Goal: Task Accomplishment & Management: Complete application form

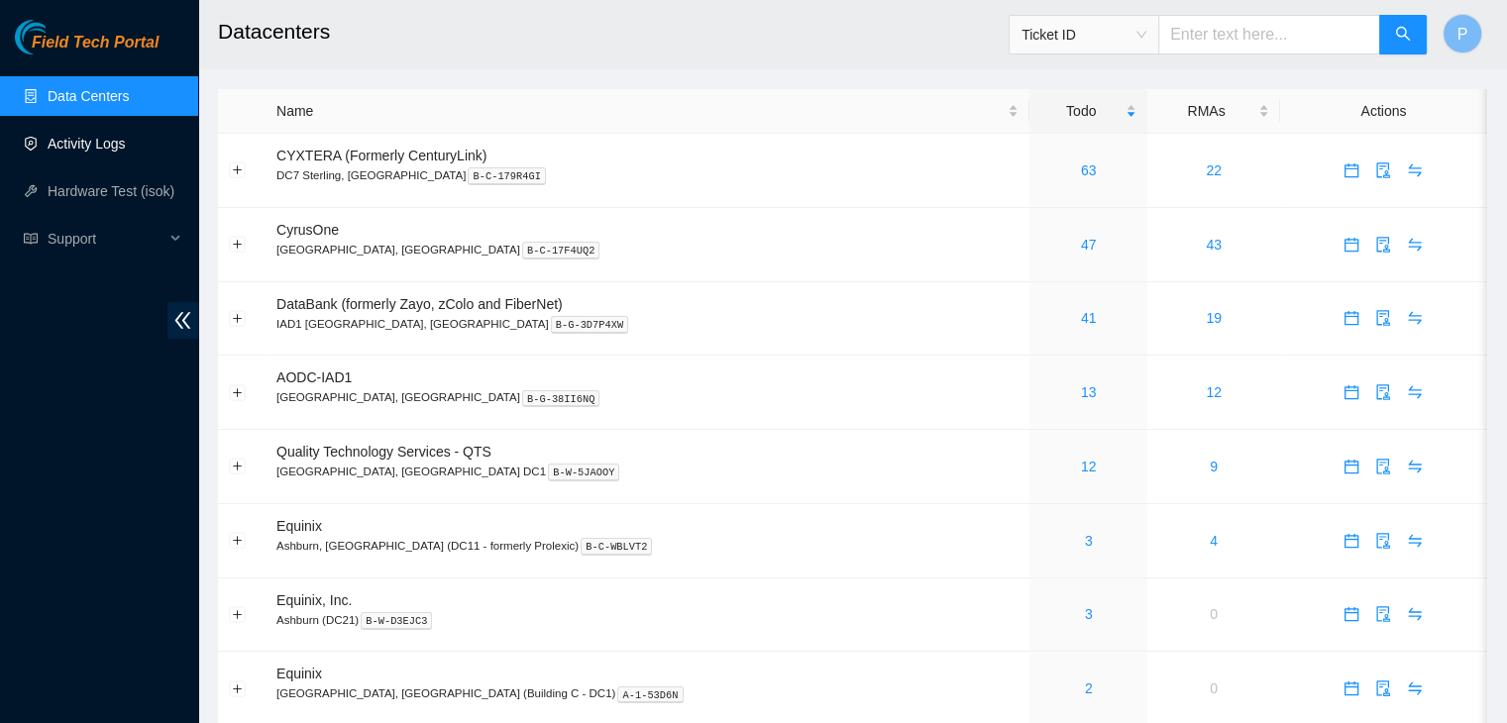
click at [119, 136] on link "Activity Logs" at bounding box center [87, 144] width 78 height 16
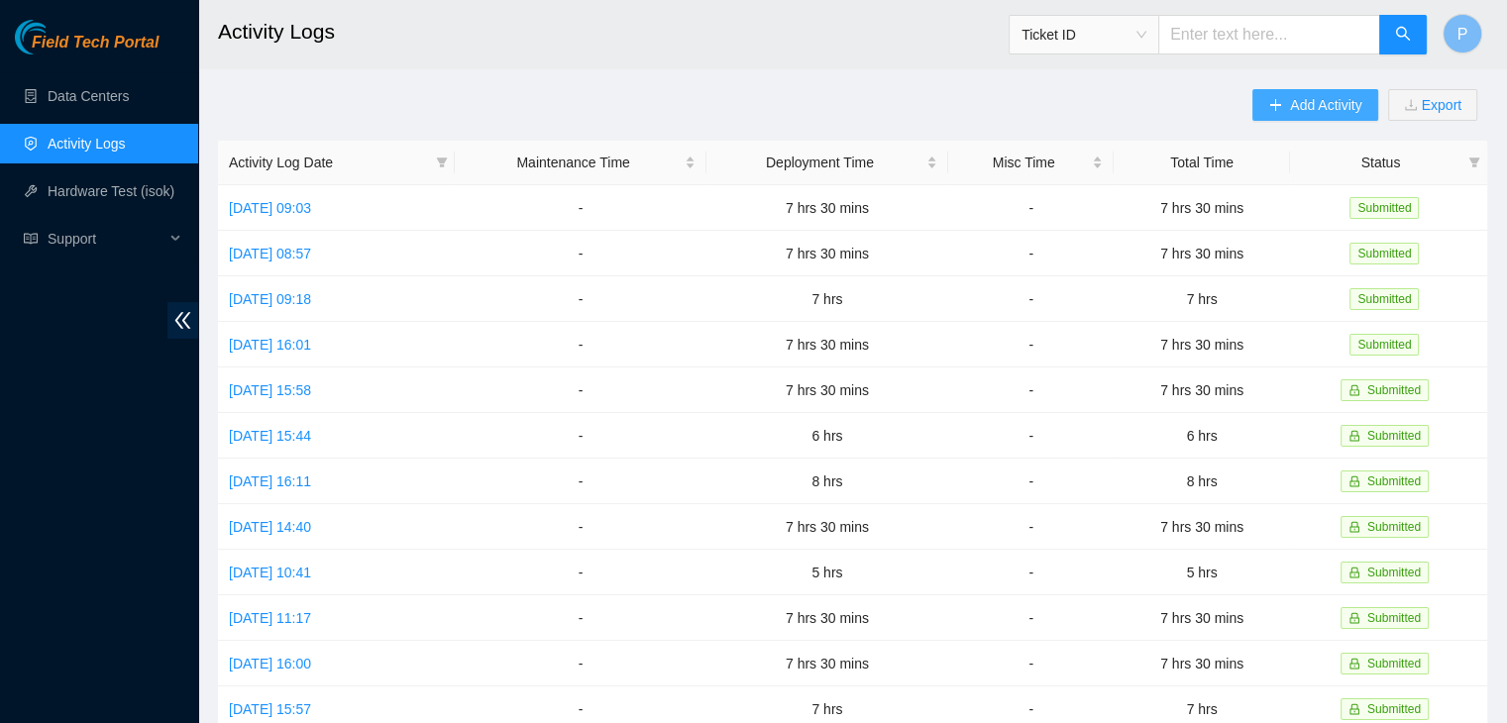
click at [1298, 114] on span "Add Activity" at bounding box center [1325, 105] width 71 height 22
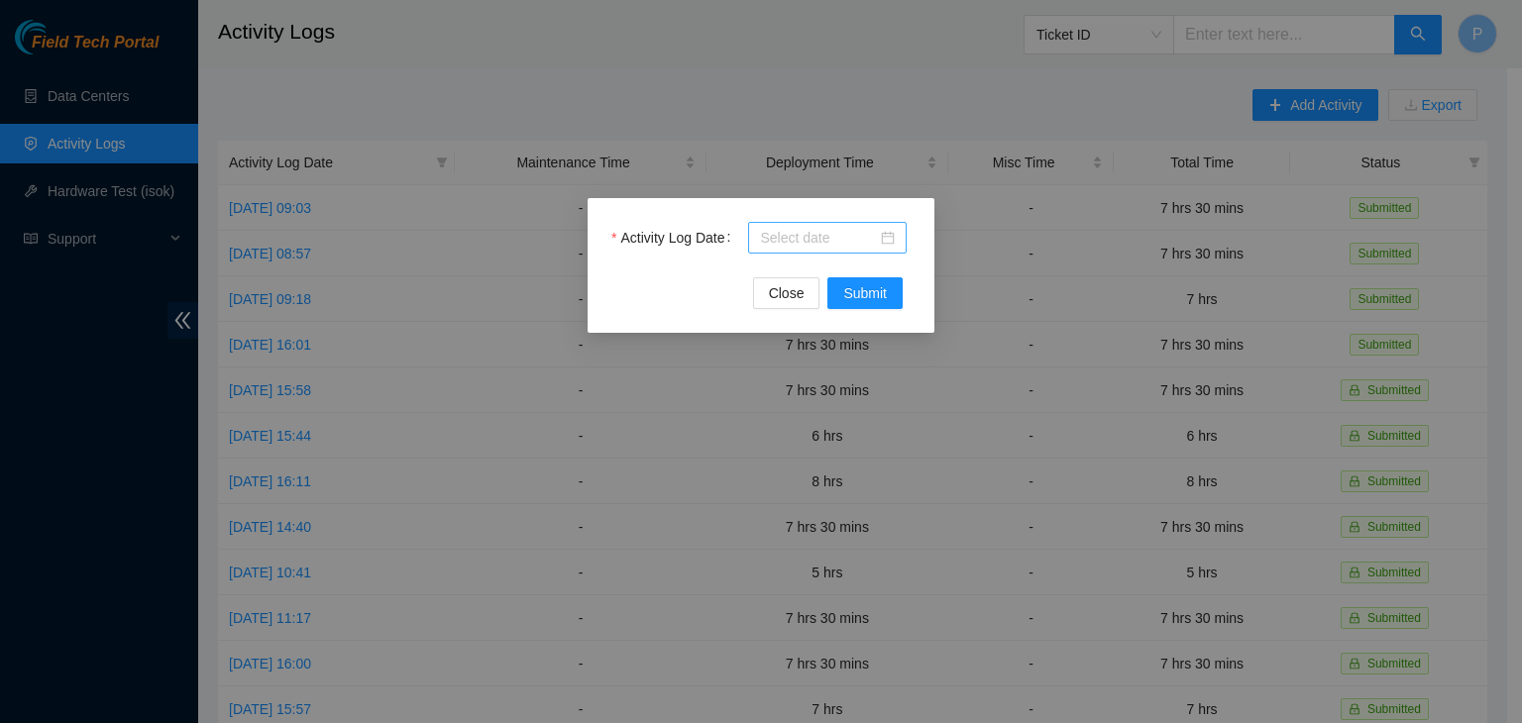
click at [841, 229] on input "Activity Log Date" at bounding box center [818, 238] width 117 height 22
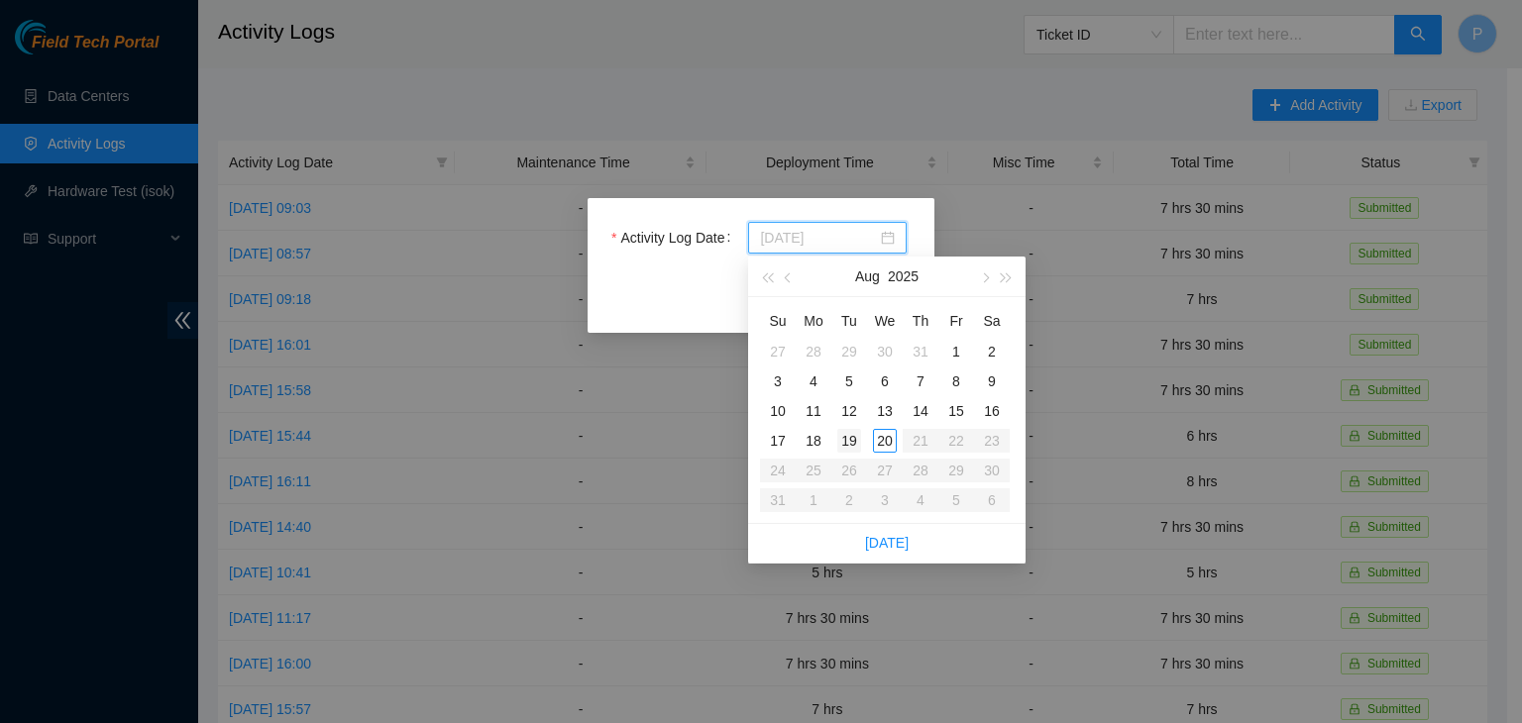
type input "[DATE]"
click at [848, 446] on div "19" at bounding box center [849, 441] width 24 height 24
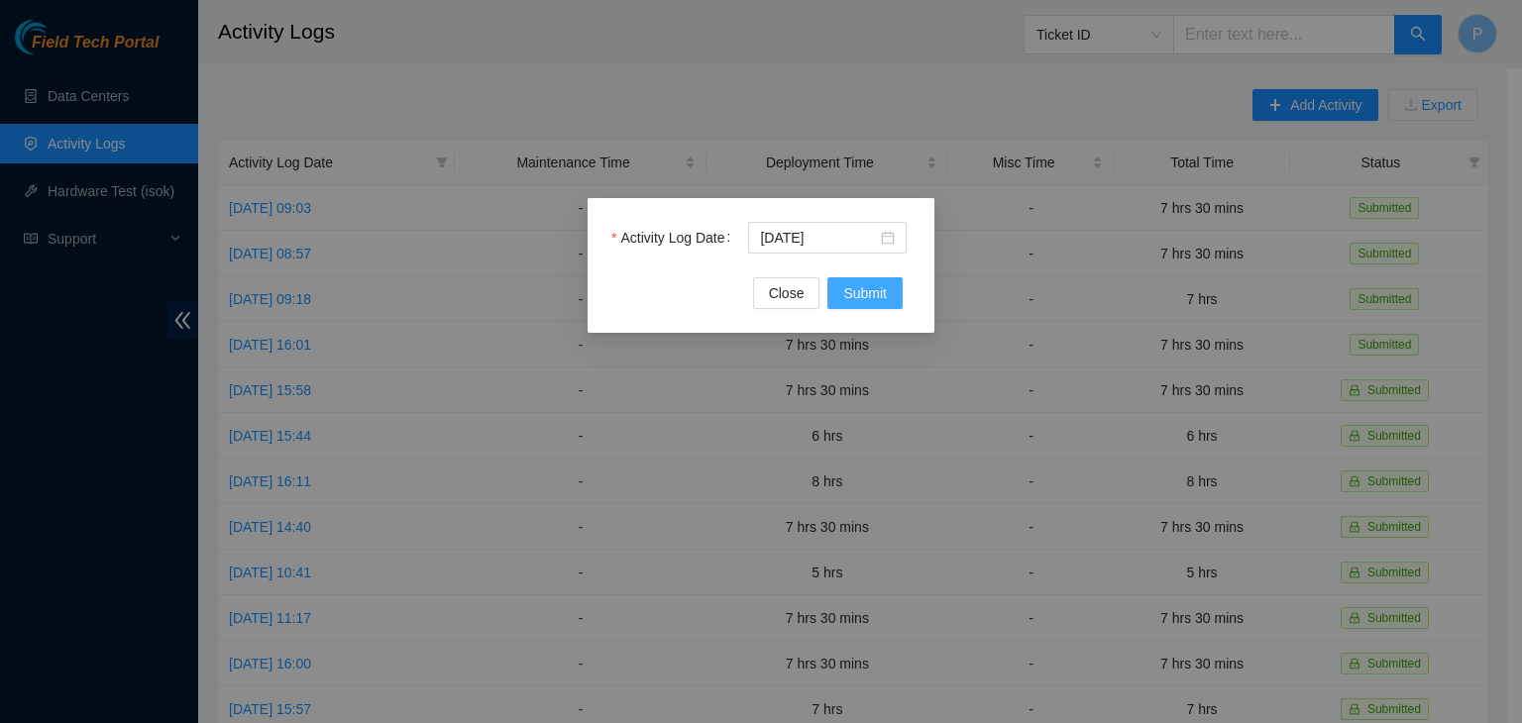
drag, startPoint x: 881, startPoint y: 322, endPoint x: 882, endPoint y: 299, distance: 22.8
click at [882, 299] on div "Activity Log Date [DATE] Close Submit" at bounding box center [761, 265] width 347 height 135
click at [882, 299] on span "Submit" at bounding box center [865, 293] width 44 height 22
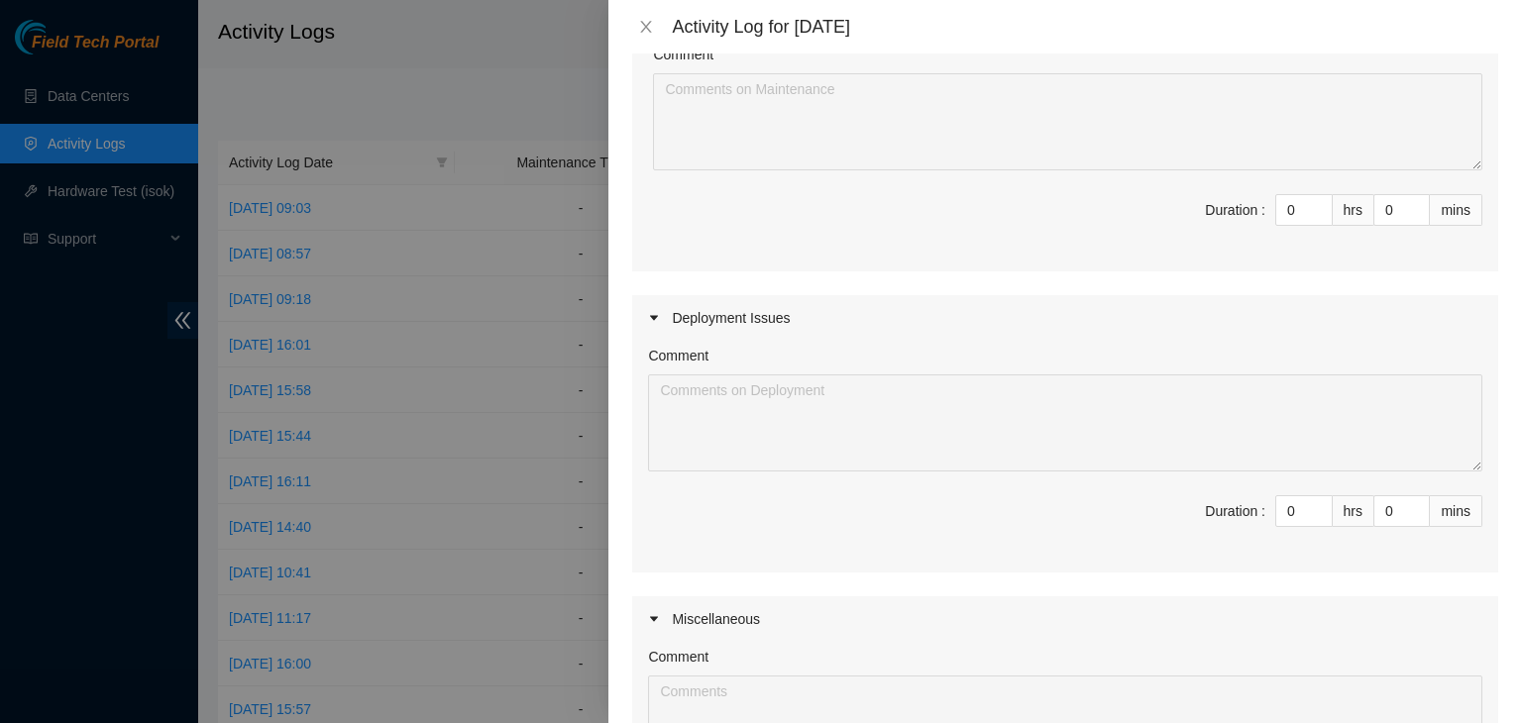
scroll to position [277, 0]
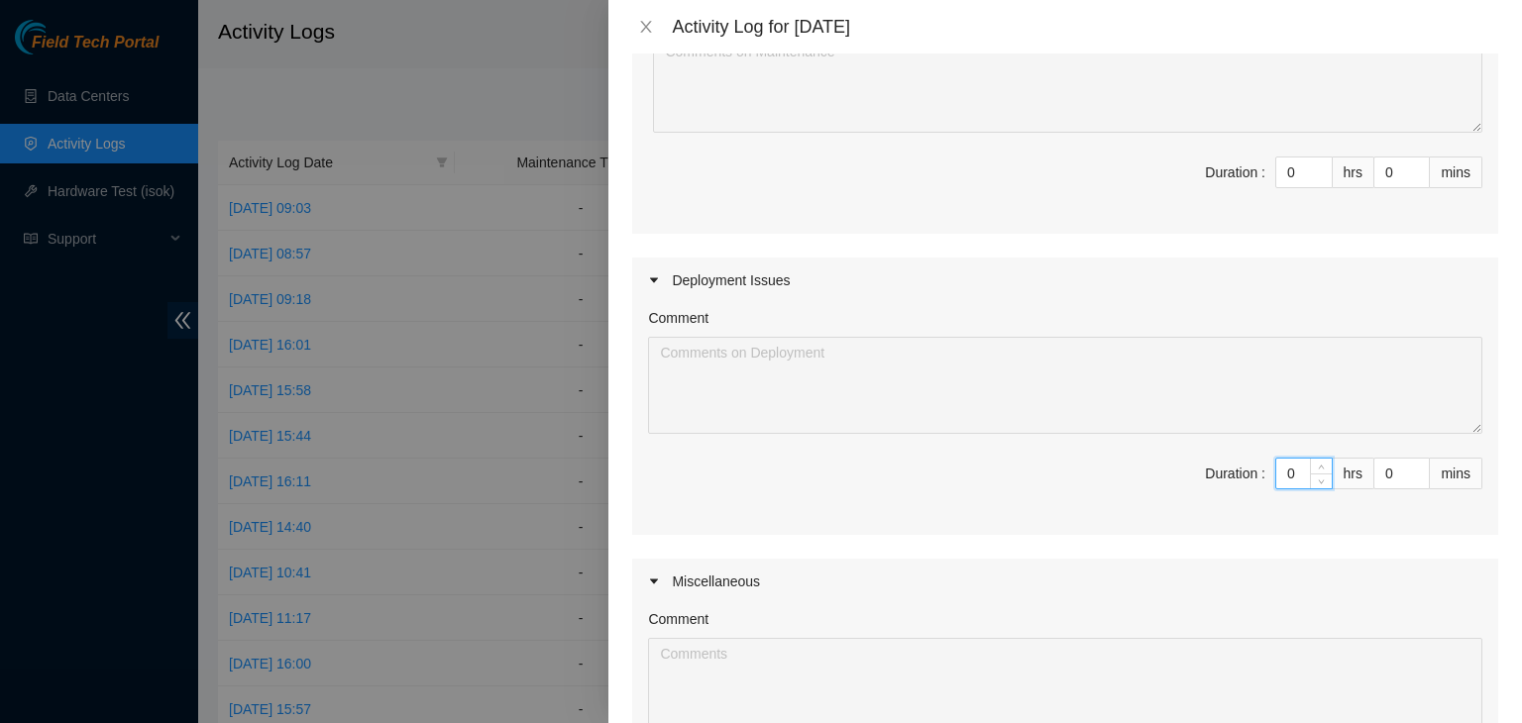
click at [1279, 472] on input "0" at bounding box center [1303, 474] width 55 height 30
type input "07"
type input "7"
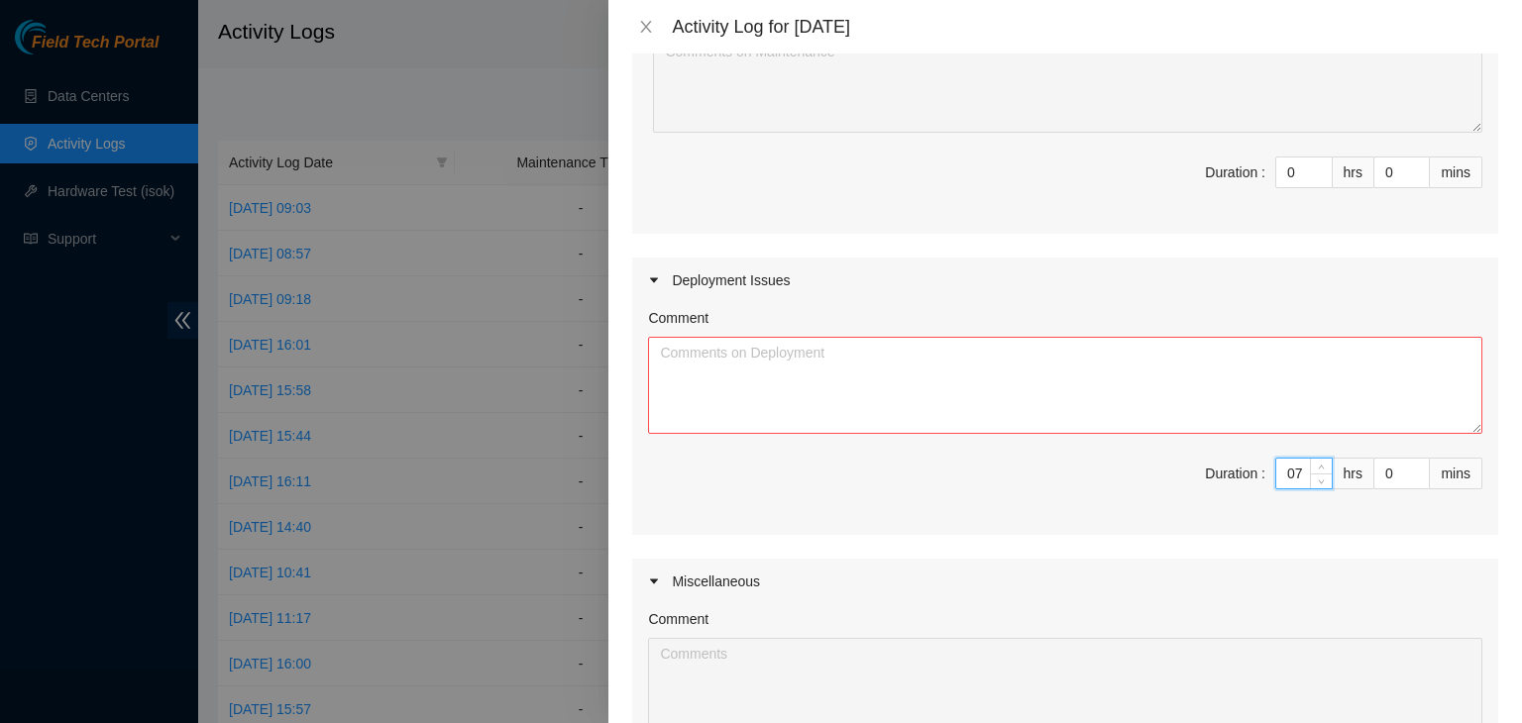
type input "7"
type input "3"
type input "30"
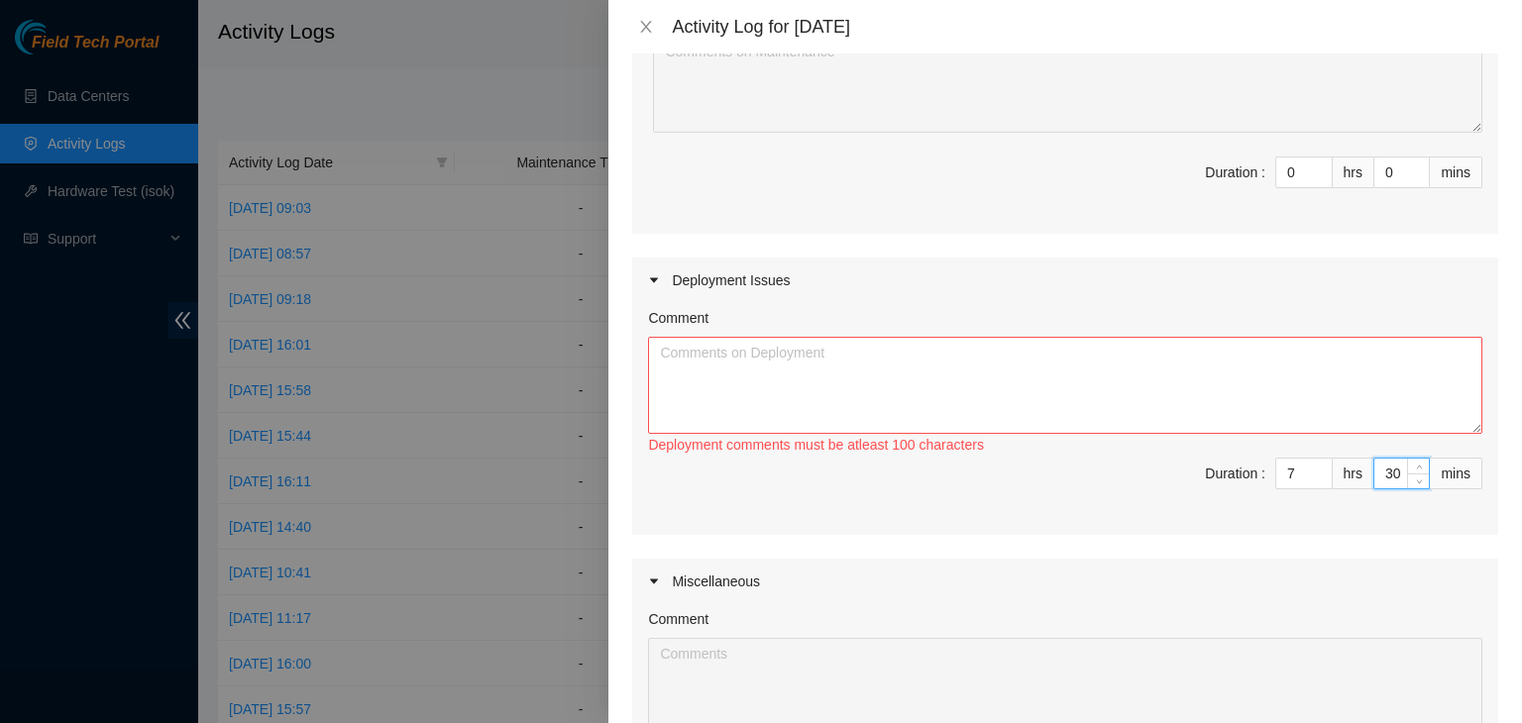
type input "30"
click at [1178, 376] on textarea "Comment" at bounding box center [1065, 385] width 834 height 97
paste textarea "[nie-field-iad]DP82711 @ H5"
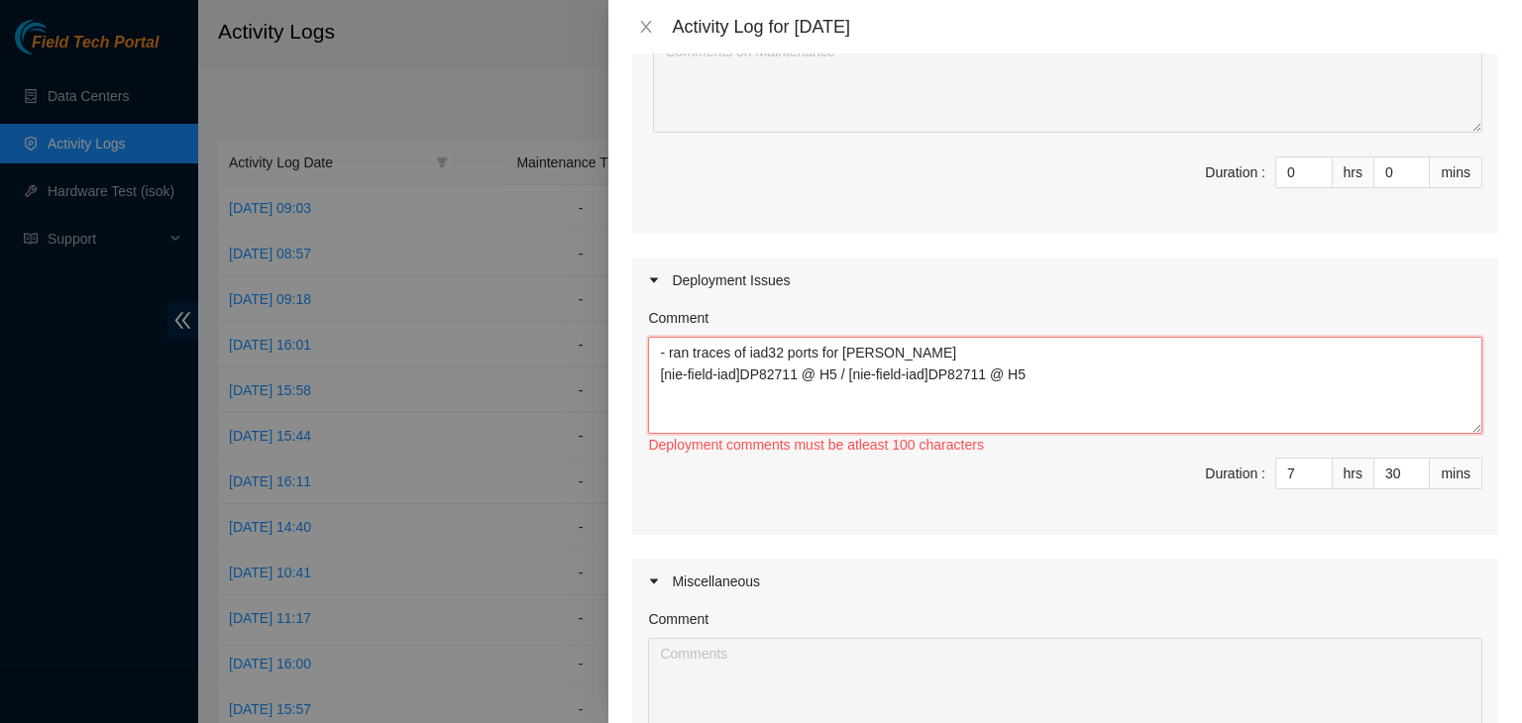
click at [979, 372] on textarea "- ran traces of iad32 ports for [PERSON_NAME] [nie-field-iad]DP82711 @ H5 / [ni…" at bounding box center [1065, 385] width 834 height 97
click at [834, 404] on textarea "- ran traces of iad32 ports for [PERSON_NAME] [nie-field-iad]DP82711 @ H5 / [ni…" at bounding box center [1065, 385] width 834 height 97
paste textarea "Hi [PERSON_NAME], The temp cable is in place. Thanks, [PERSON_NAME]"
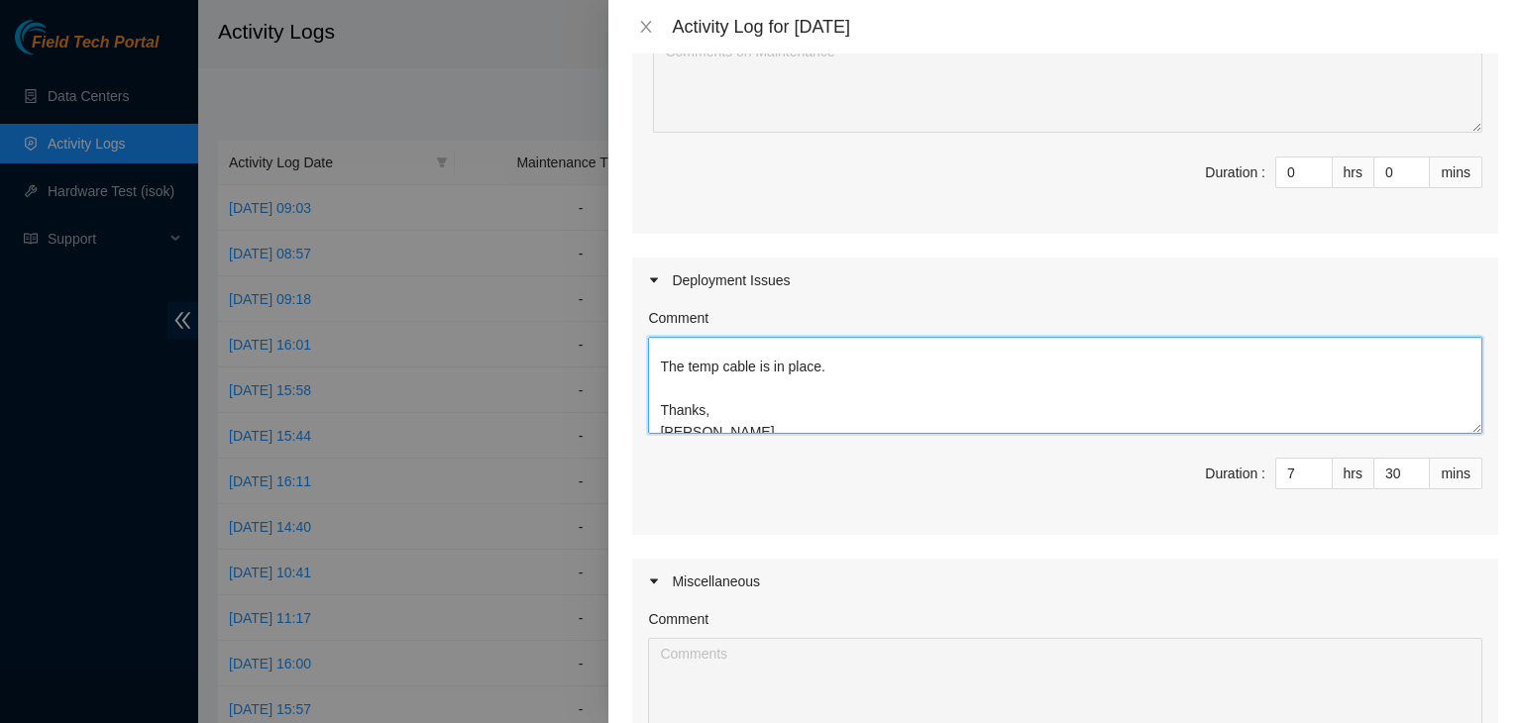
scroll to position [0, 0]
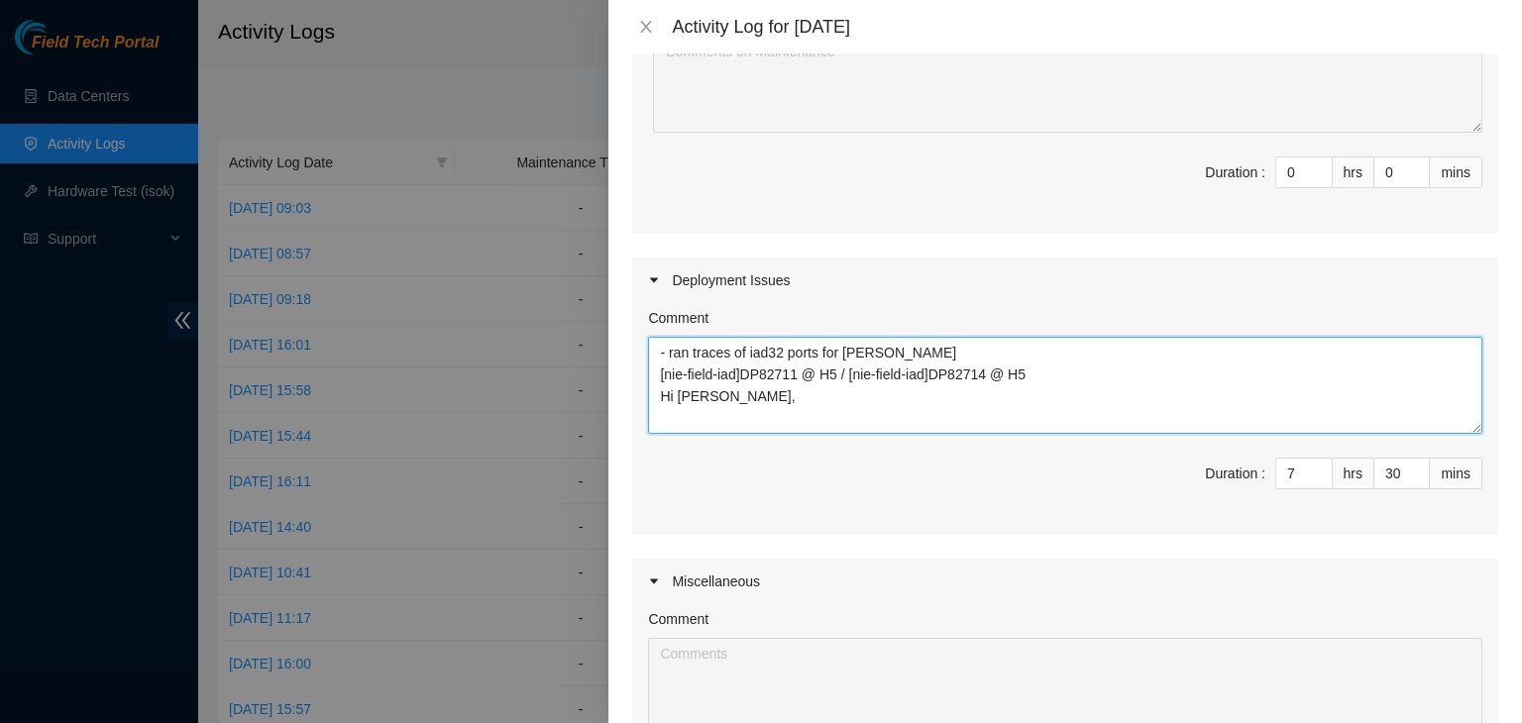
click at [893, 354] on textarea "- ran traces of iad32 ports for [PERSON_NAME] [nie-field-iad]DP82711 @ H5 / [ni…" at bounding box center [1065, 385] width 834 height 97
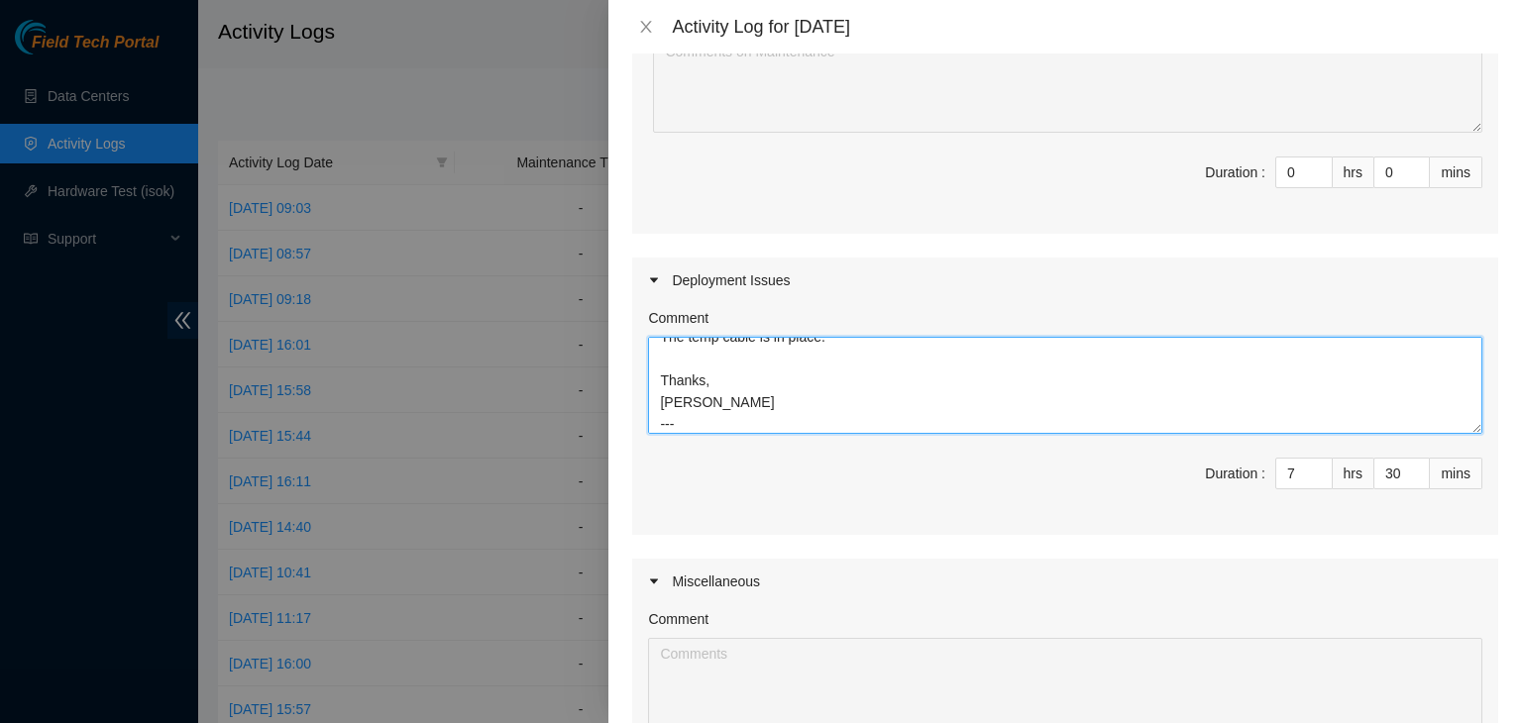
scroll to position [147, 0]
paste textarea "[nie-field-iad]DP82755 @ H5"
paste textarea "Hi [PERSON_NAME], I cleaned and reseated the connection at both ends. The port …"
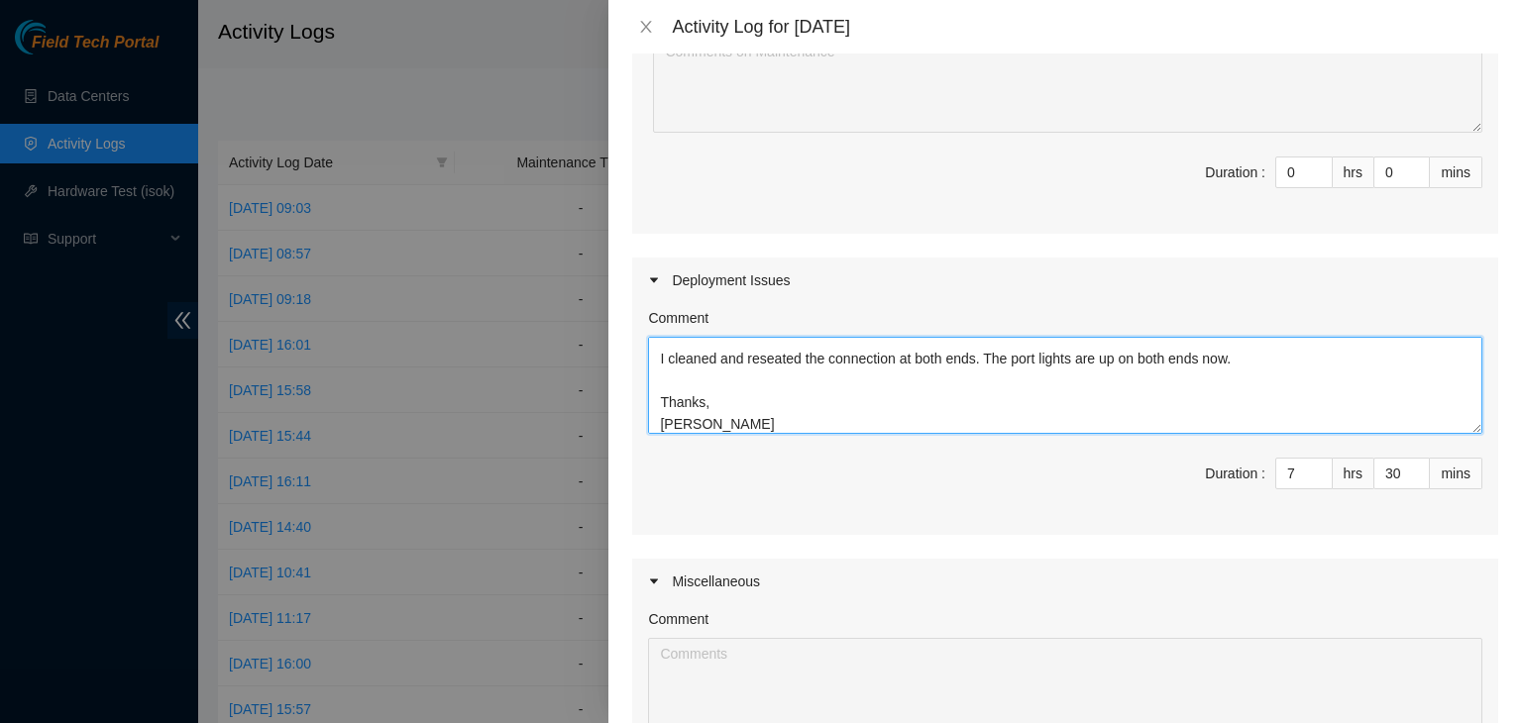
type textarea "- ran traces of iad32 ports for [PERSON_NAME] --- [nie-field-iad]DP82711 @ H5 /…"
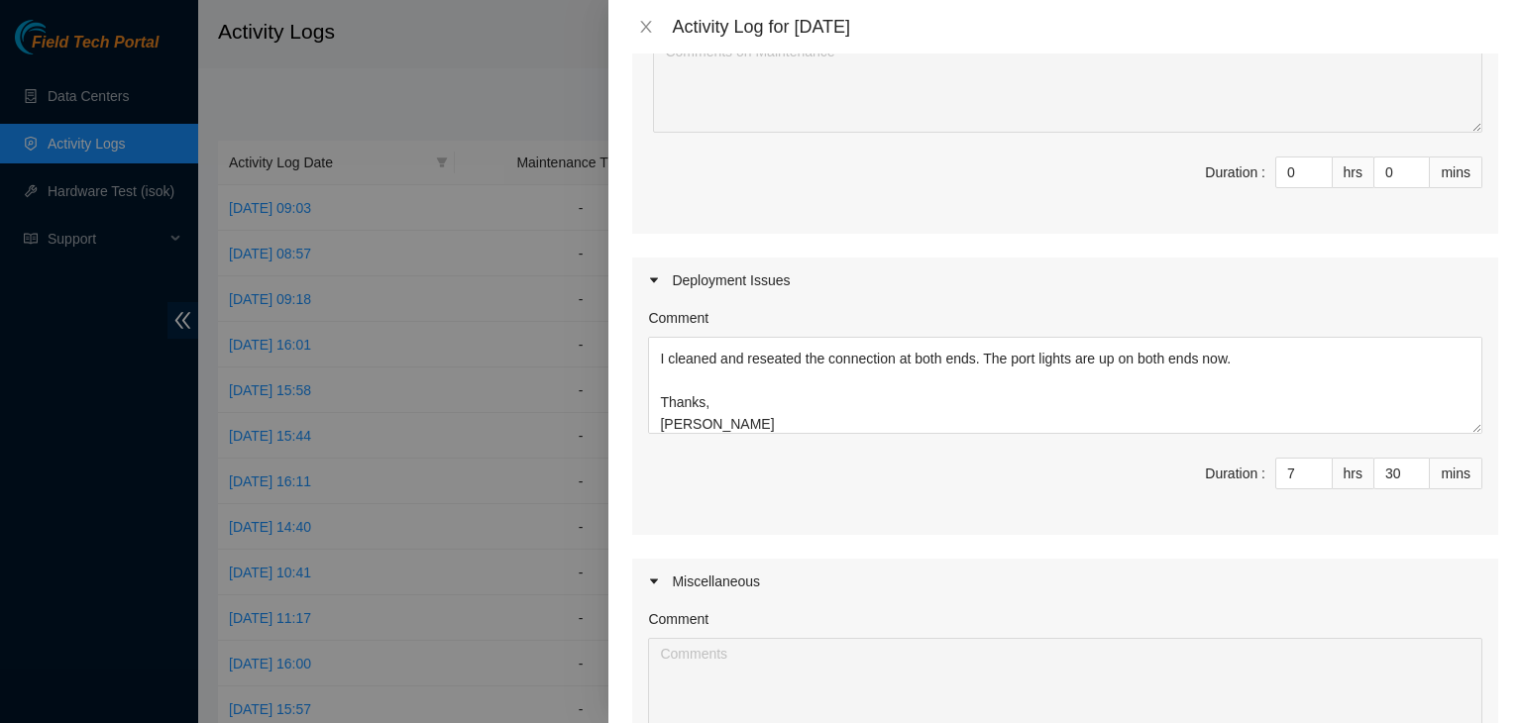
click at [852, 525] on div "Comment - ran traces of iad32 ports for [PERSON_NAME] --- [nie-field-iad]DP8271…" at bounding box center [1065, 419] width 866 height 232
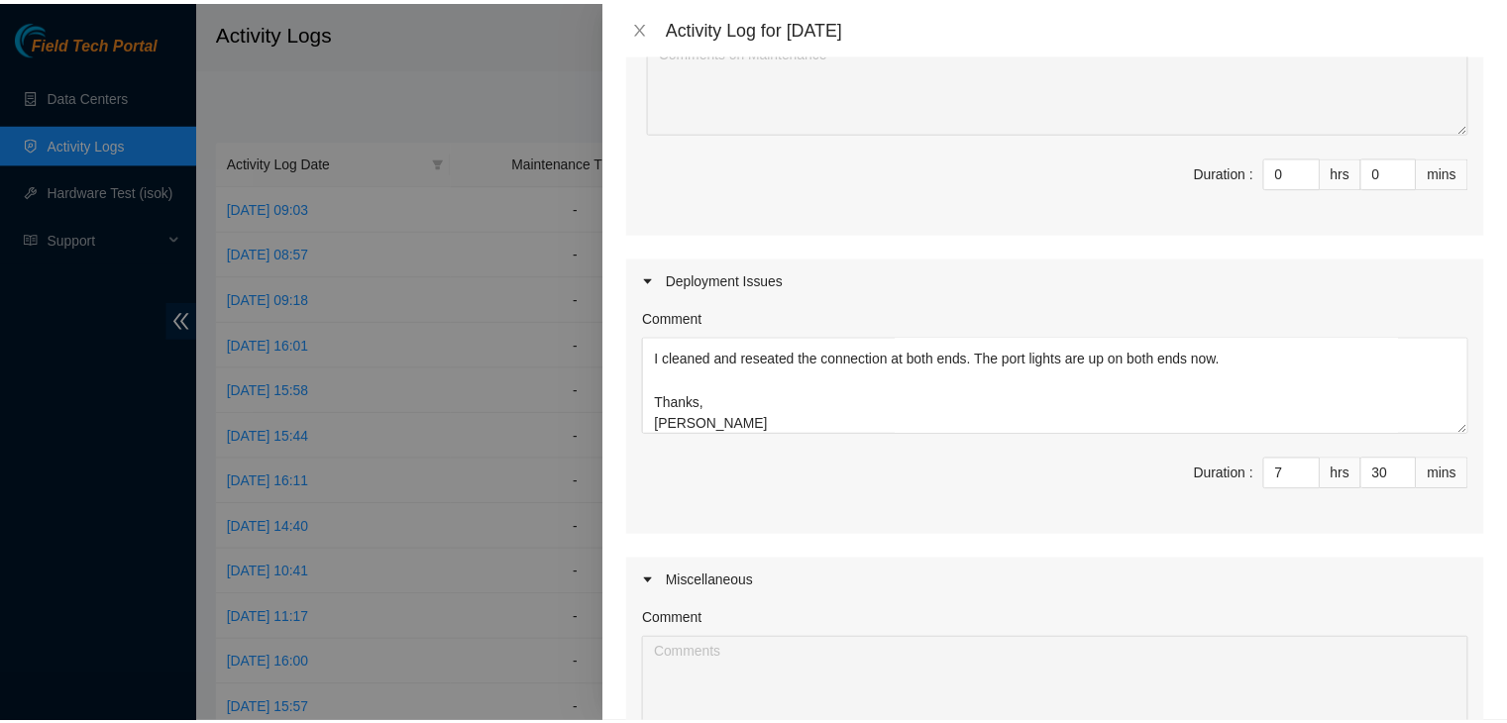
scroll to position [602, 0]
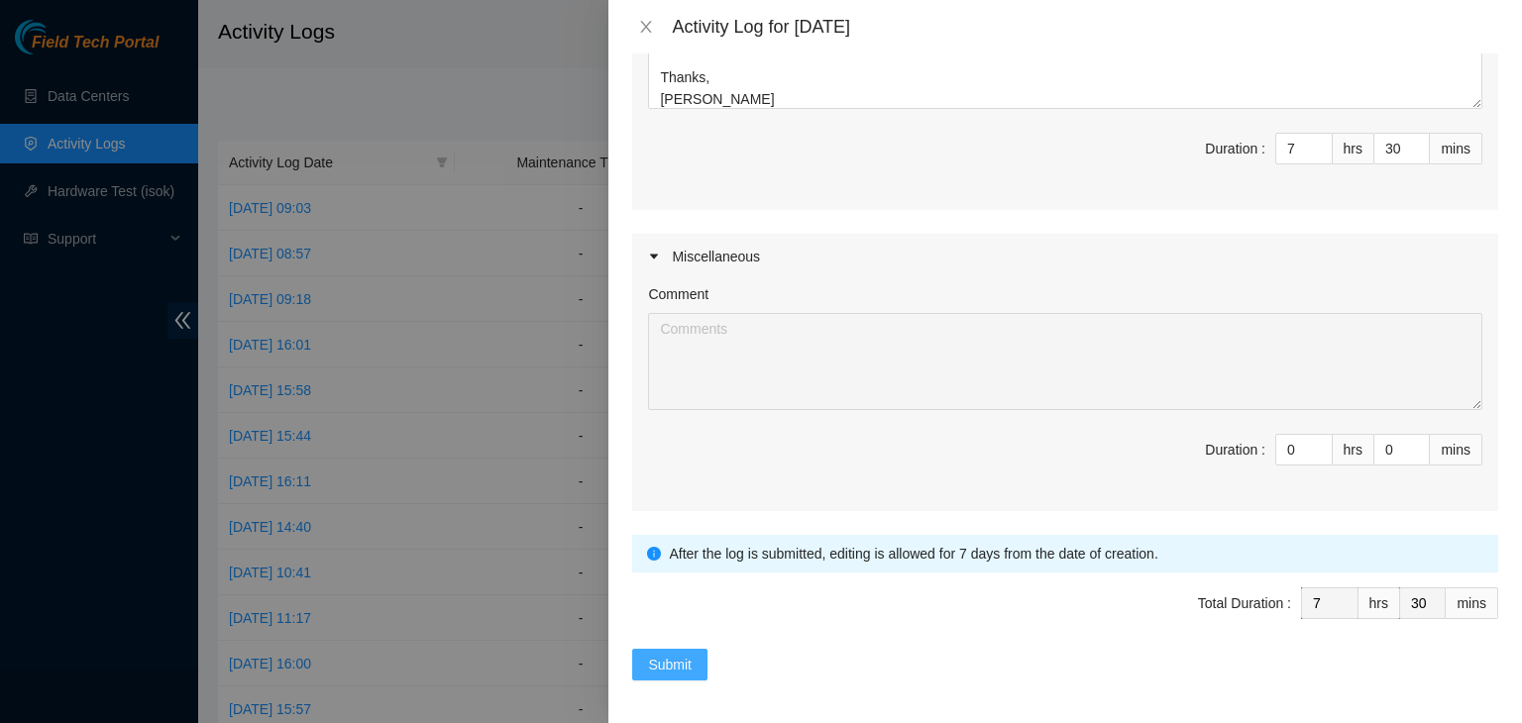
click at [704, 656] on button "Submit" at bounding box center [669, 665] width 75 height 32
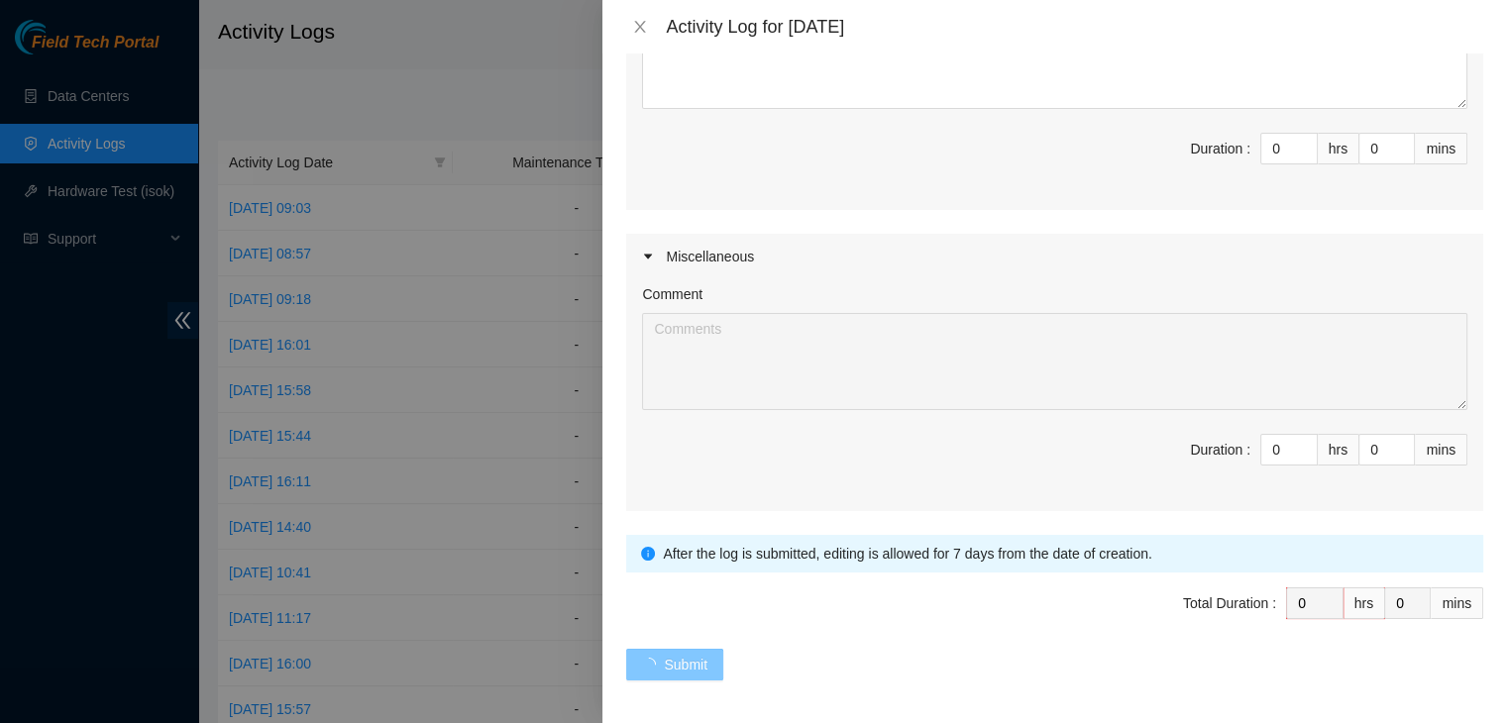
scroll to position [0, 0]
